Goal: Task Accomplishment & Management: Complete application form

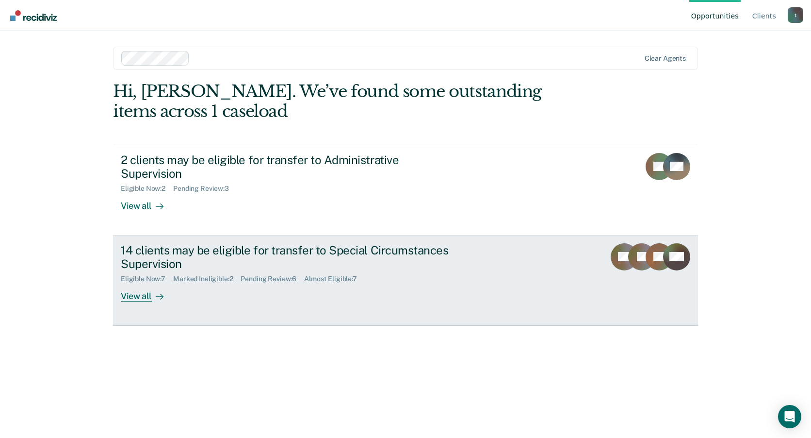
click at [145, 284] on div "View all" at bounding box center [148, 292] width 54 height 19
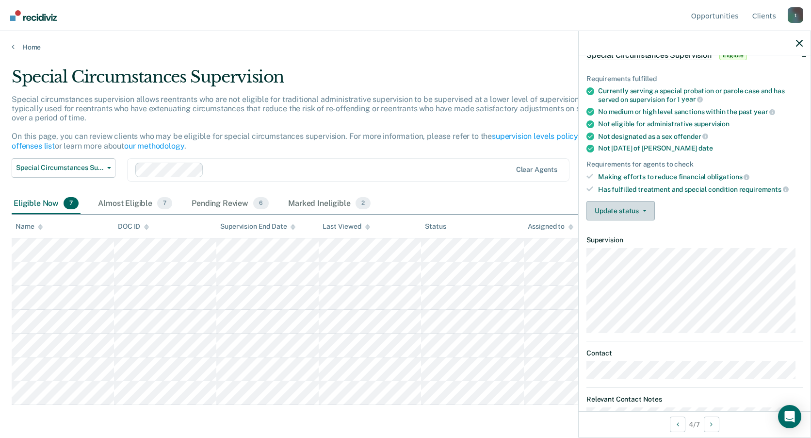
scroll to position [7, 0]
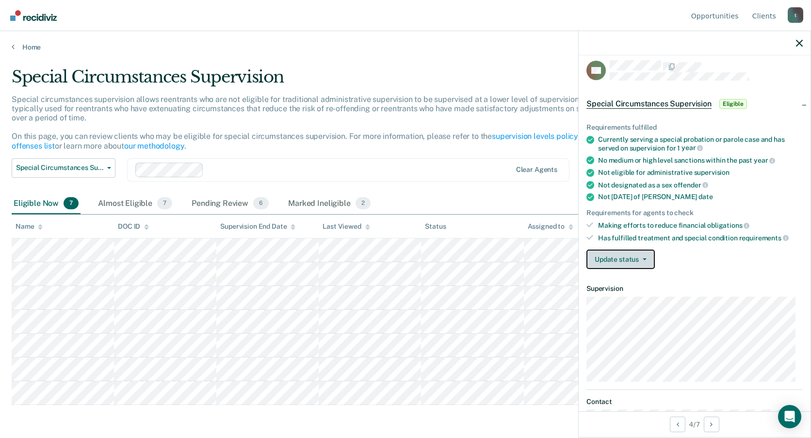
click at [638, 260] on button "Update status" at bounding box center [621, 258] width 68 height 19
click at [684, 258] on div "Update status [PERSON_NAME] Review Mark Ineligible" at bounding box center [695, 258] width 216 height 19
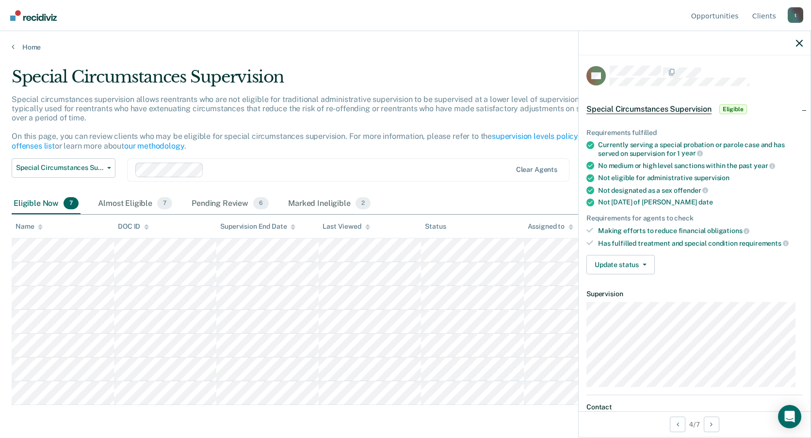
scroll to position [0, 0]
click at [733, 109] on span "Eligible" at bounding box center [733, 111] width 28 height 10
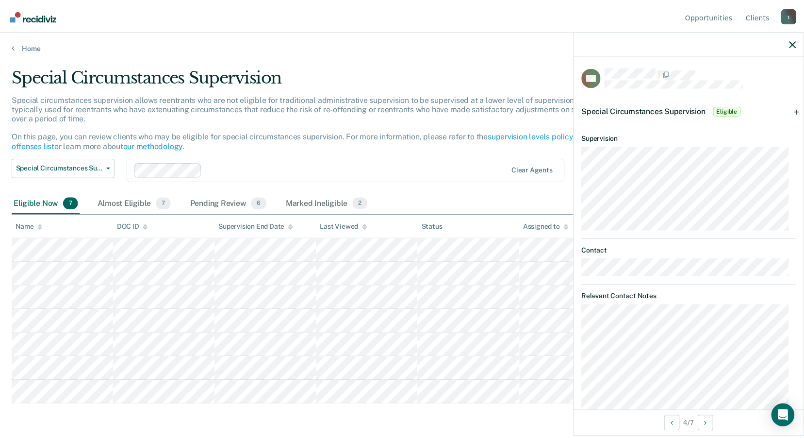
scroll to position [92, 0]
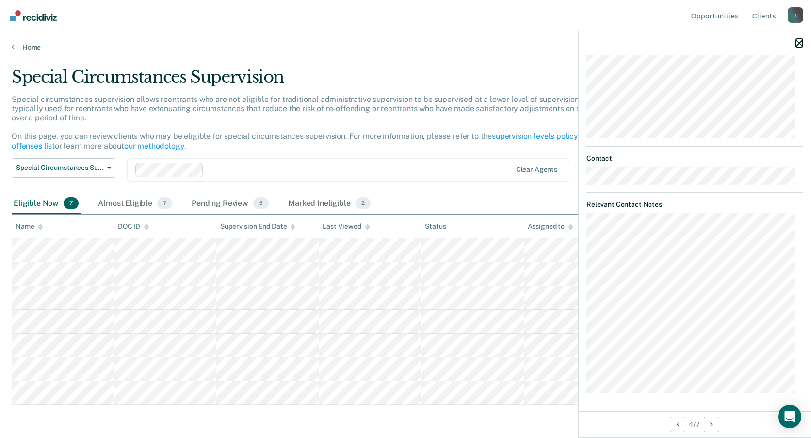
click at [798, 45] on icon "button" at bounding box center [799, 43] width 7 height 7
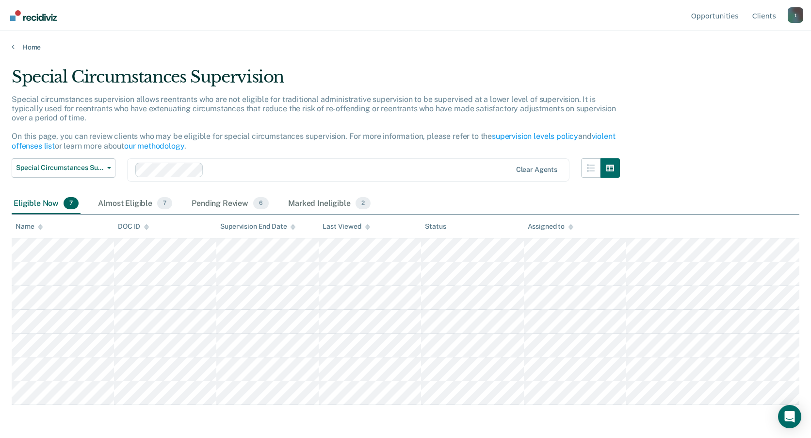
click at [518, 38] on div "Home" at bounding box center [405, 41] width 811 height 20
click at [110, 170] on button "Special Circumstances Supervision" at bounding box center [64, 167] width 104 height 19
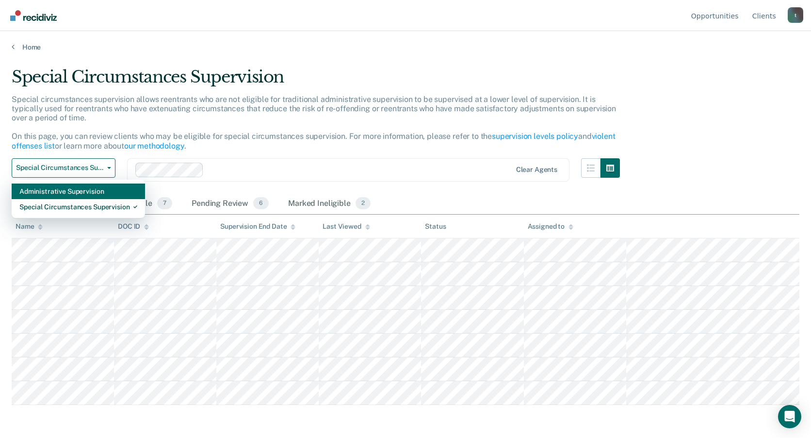
click at [95, 192] on div "Administrative Supervision" at bounding box center [78, 191] width 118 height 16
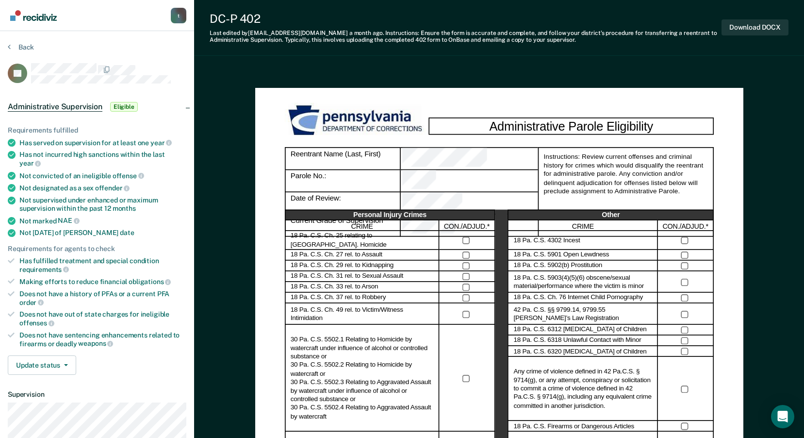
click at [585, 309] on label "42 Pa. C.S. §§ 9799.14, 9799.55 [PERSON_NAME]’s Law Registration" at bounding box center [582, 313] width 139 height 17
